Goal: Information Seeking & Learning: Find specific fact

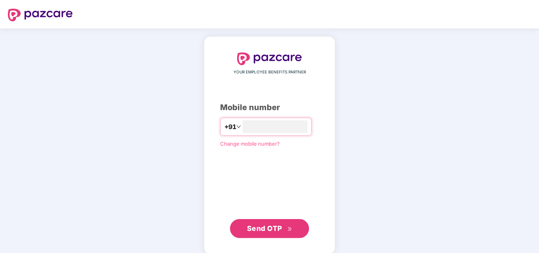
type input "**********"
click at [257, 229] on span "Send OTP" at bounding box center [264, 228] width 35 height 8
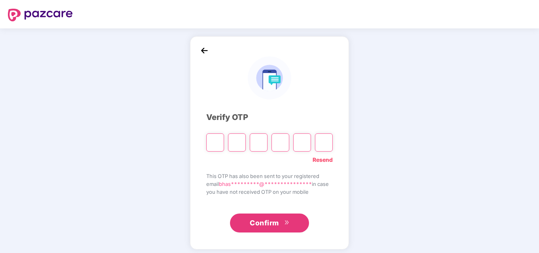
type input "*"
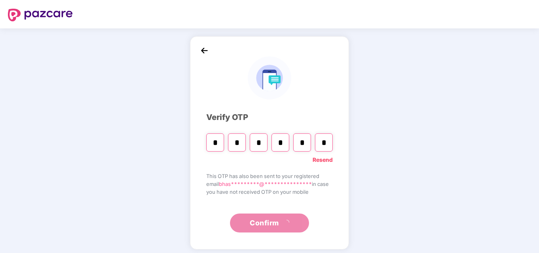
type input "*"
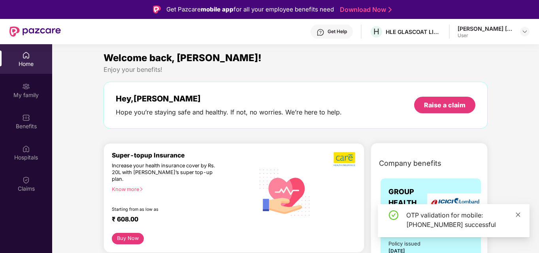
click at [517, 215] on icon "close" at bounding box center [518, 214] width 4 height 4
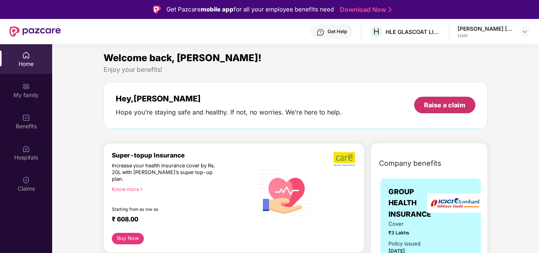
click at [431, 107] on div "Raise a claim" at bounding box center [444, 105] width 41 height 9
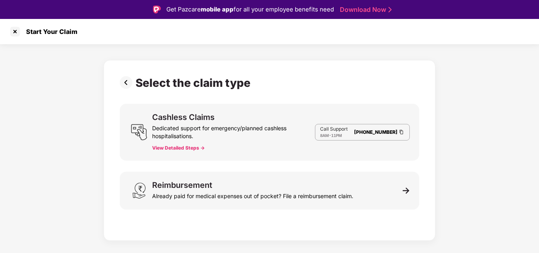
click at [175, 148] on button "View Detailed Steps ->" at bounding box center [178, 148] width 53 height 6
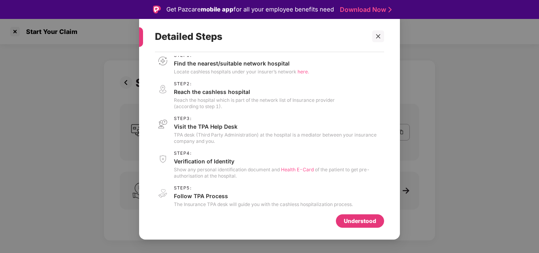
scroll to position [14, 0]
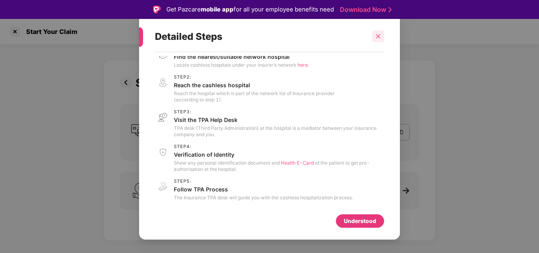
click at [378, 36] on icon "close" at bounding box center [378, 36] width 4 height 4
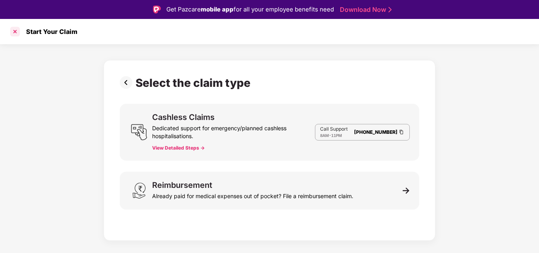
click at [15, 32] on div at bounding box center [15, 31] width 13 height 13
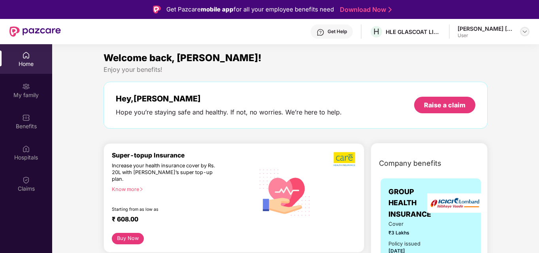
click at [526, 32] on img at bounding box center [524, 31] width 6 height 6
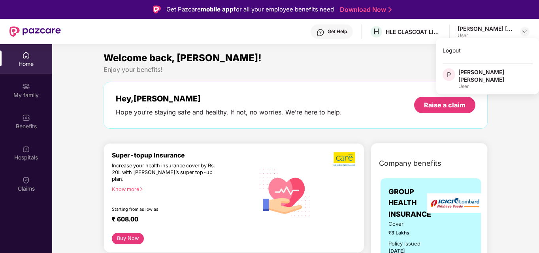
click at [323, 67] on div "Enjoy your benefits!" at bounding box center [295, 70] width 384 height 8
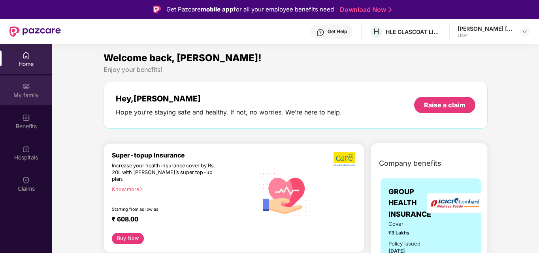
click at [29, 96] on div "My family" at bounding box center [26, 95] width 52 height 8
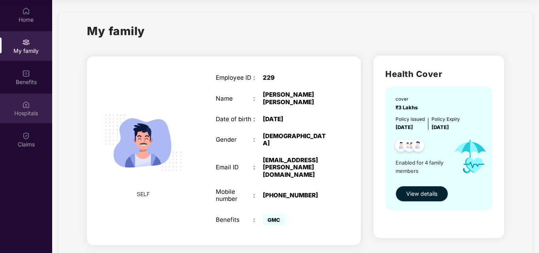
click at [29, 111] on div "Hospitals" at bounding box center [26, 113] width 52 height 8
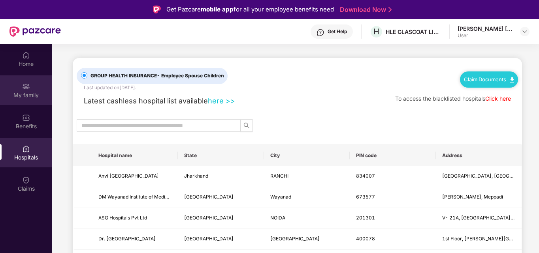
click at [26, 94] on div "My family" at bounding box center [26, 95] width 52 height 8
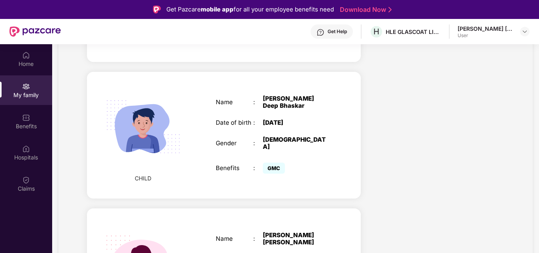
scroll to position [301, 0]
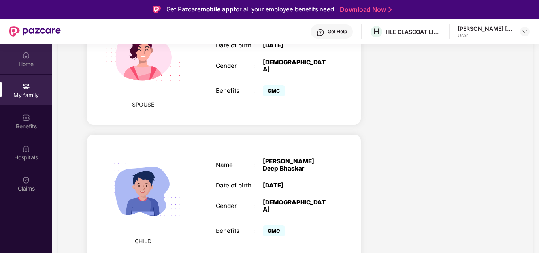
click at [23, 66] on div "Home" at bounding box center [26, 64] width 52 height 8
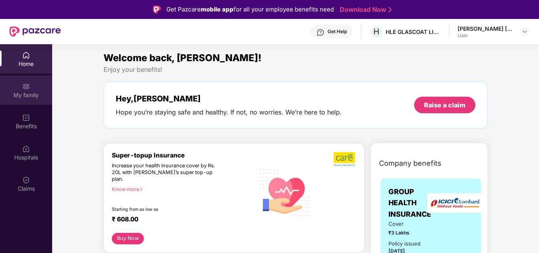
click at [25, 93] on div "My family" at bounding box center [26, 95] width 52 height 8
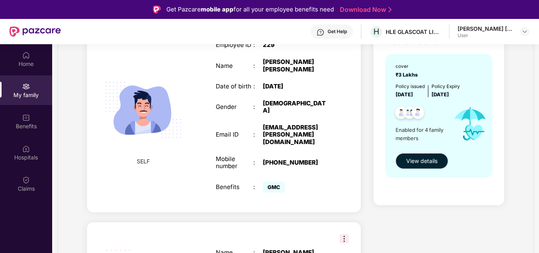
scroll to position [79, 0]
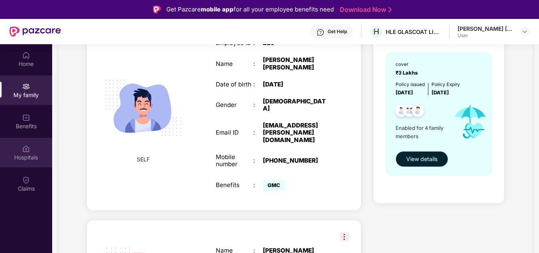
click at [25, 148] on img at bounding box center [26, 149] width 8 height 8
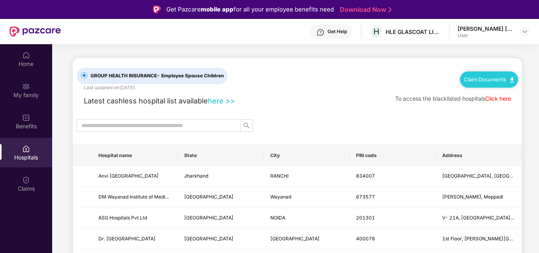
scroll to position [39, 0]
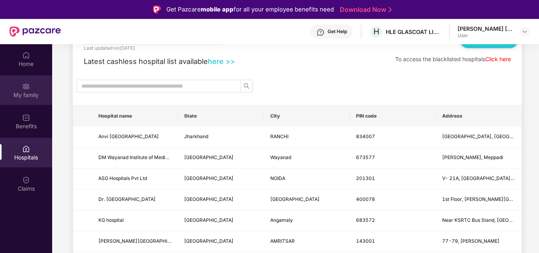
click at [27, 95] on div "My family" at bounding box center [26, 95] width 52 height 8
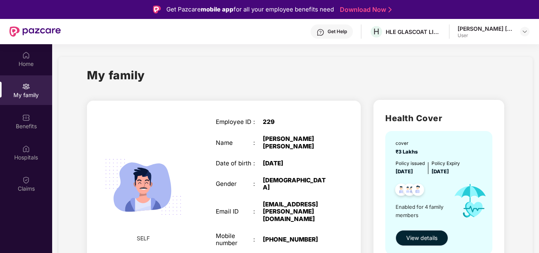
click at [414, 240] on span "View details" at bounding box center [421, 238] width 31 height 9
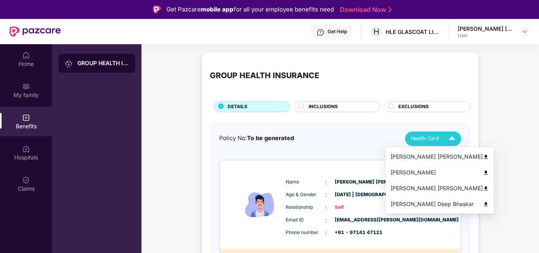
click at [483, 158] on img at bounding box center [486, 157] width 6 height 6
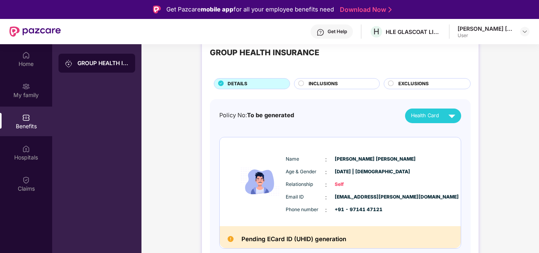
scroll to position [39, 0]
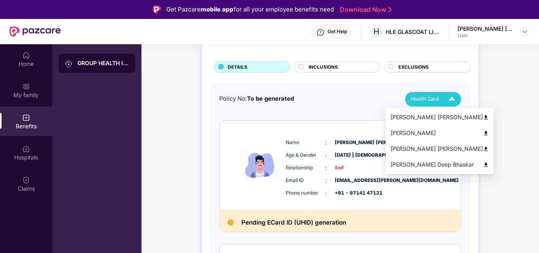
click at [432, 99] on span "Health Card" at bounding box center [425, 99] width 28 height 8
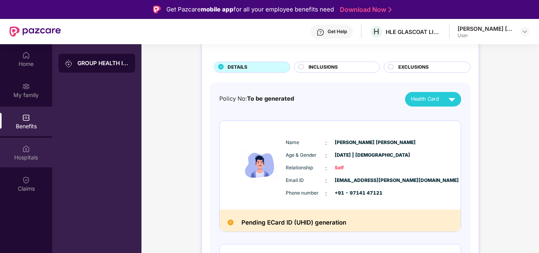
click at [38, 154] on div "Hospitals" at bounding box center [26, 158] width 52 height 8
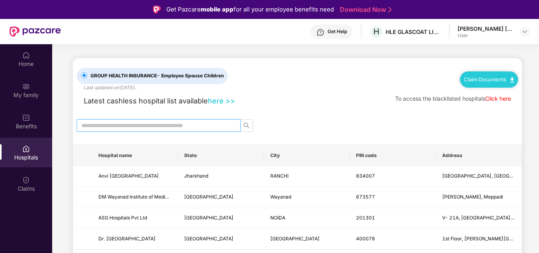
click at [190, 120] on span at bounding box center [159, 125] width 164 height 13
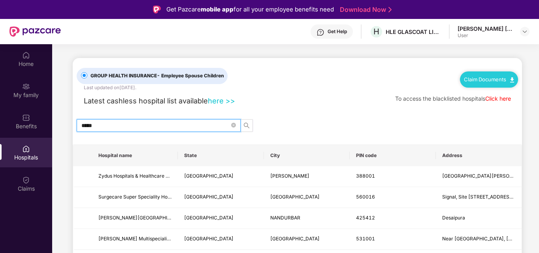
type input "*****"
click at [274, 149] on th "City" at bounding box center [307, 155] width 86 height 21
click at [277, 153] on th "City" at bounding box center [307, 155] width 86 height 21
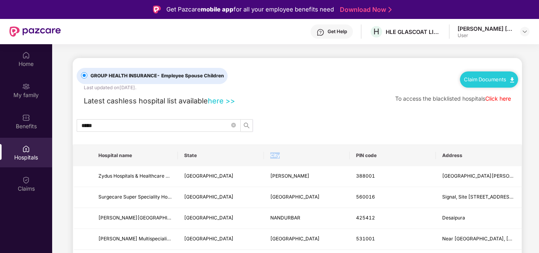
click at [277, 153] on th "City" at bounding box center [307, 155] width 86 height 21
click at [278, 153] on th "City" at bounding box center [307, 155] width 86 height 21
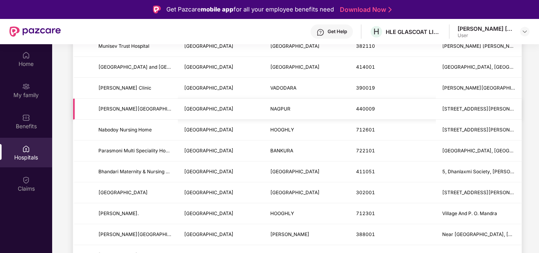
scroll to position [316, 0]
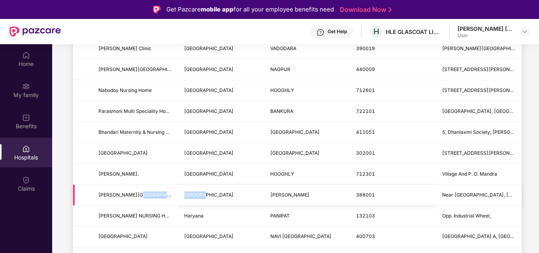
drag, startPoint x: 134, startPoint y: 195, endPoint x: 233, endPoint y: 199, distance: 98.4
click at [233, 199] on tr "[PERSON_NAME][GEOGRAPHIC_DATA] [GEOGRAPHIC_DATA] [GEOGRAPHIC_DATA] Near [GEOGRA…" at bounding box center [297, 195] width 448 height 21
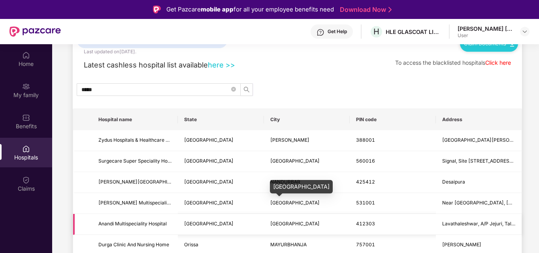
scroll to position [0, 0]
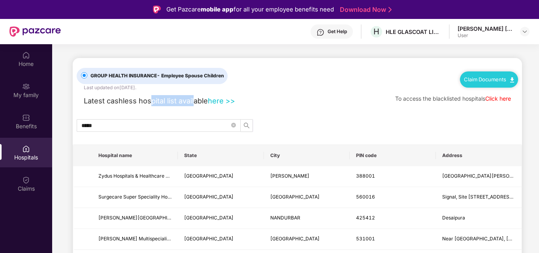
drag, startPoint x: 182, startPoint y: 104, endPoint x: 193, endPoint y: 106, distance: 10.8
click at [193, 106] on div "Latest cashless hospital list available here >>" at bounding box center [156, 100] width 158 height 11
click at [224, 102] on link "here >>" at bounding box center [221, 100] width 27 height 9
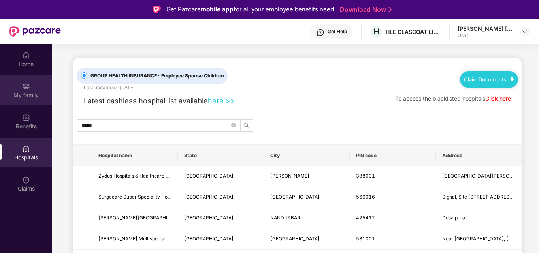
click at [31, 92] on div "My family" at bounding box center [26, 95] width 52 height 8
